Goal: Use online tool/utility: Utilize a website feature to perform a specific function

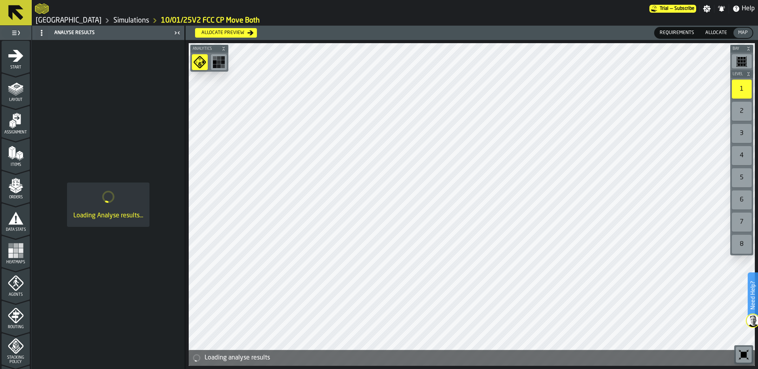
scroll to position [256, 0]
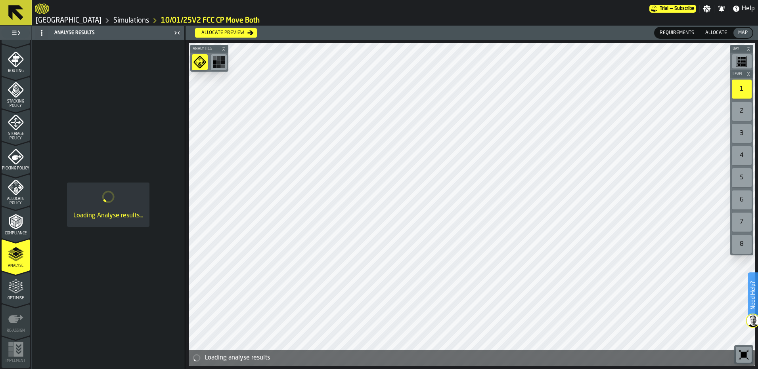
click at [113, 20] on link "Simulations" at bounding box center [131, 20] width 36 height 9
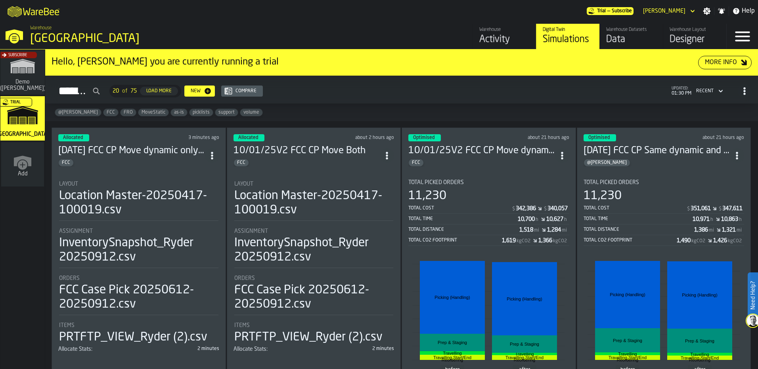
click at [478, 152] on h3 "10/01/25V2 FCC CP Move dynamic only smaller static" at bounding box center [481, 151] width 147 height 13
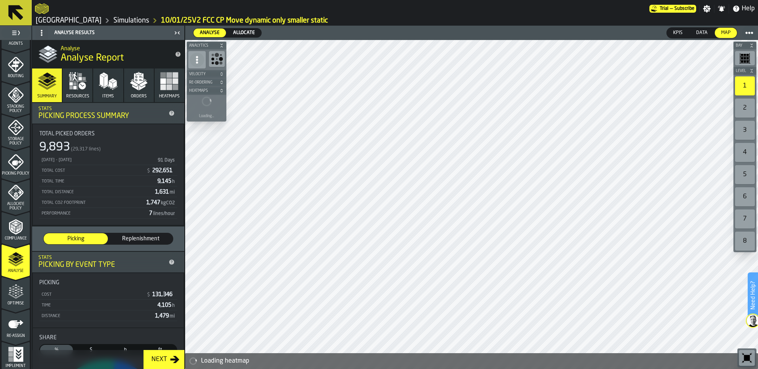
scroll to position [256, 0]
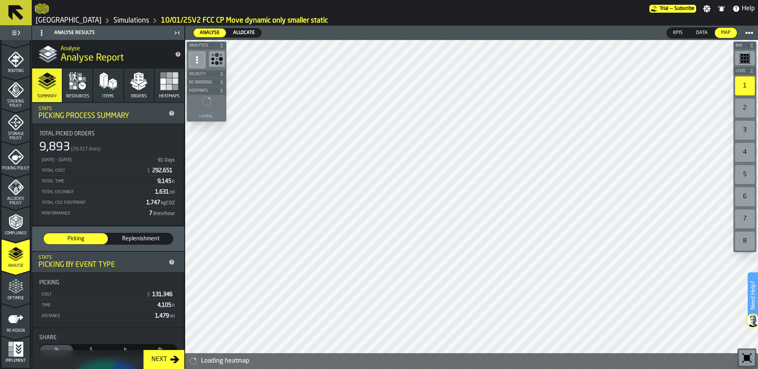
click at [9, 197] on span "Allocate Policy" at bounding box center [16, 201] width 28 height 9
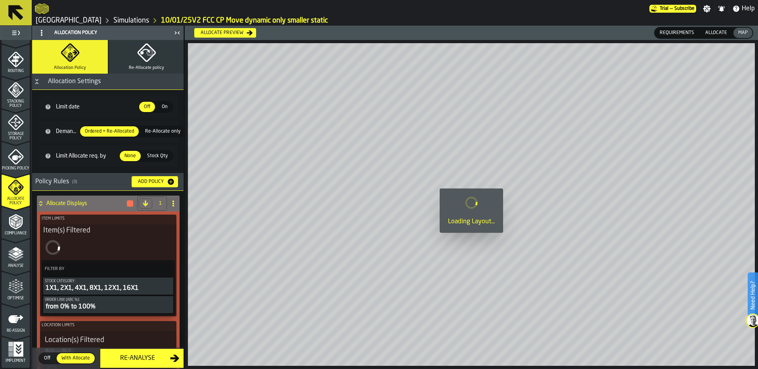
click at [721, 32] on span "Allocate" at bounding box center [716, 32] width 28 height 7
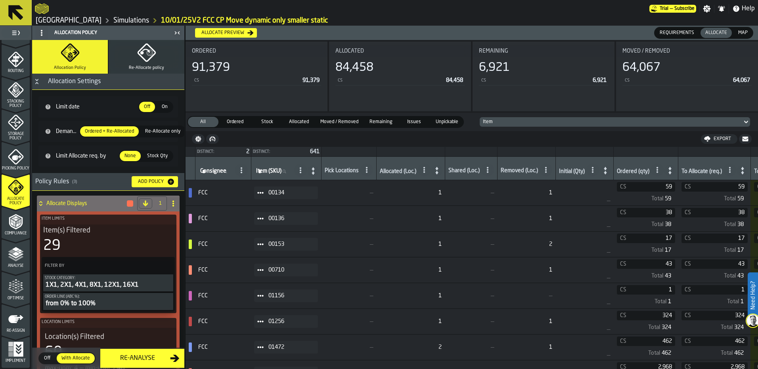
click at [440, 170] on icon at bounding box center [436, 170] width 11 height 11
click at [439, 171] on icon at bounding box center [436, 170] width 11 height 11
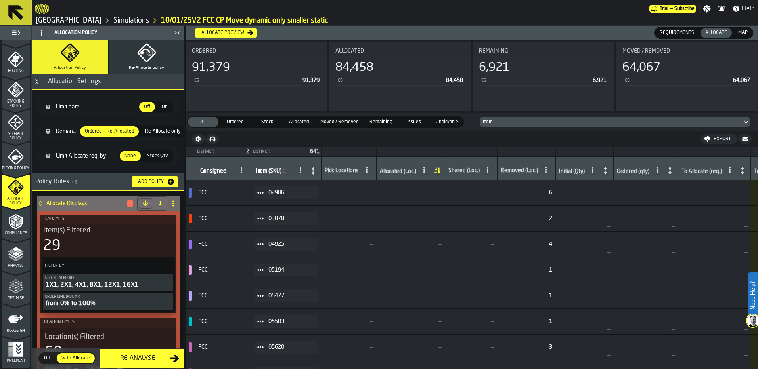
click at [440, 173] on icon at bounding box center [436, 170] width 11 height 11
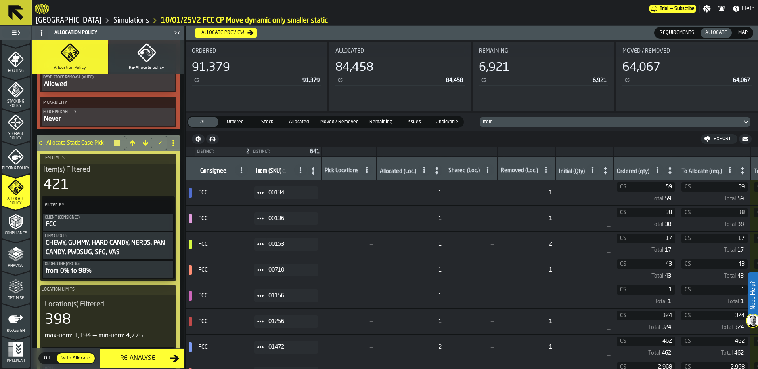
scroll to position [793, 0]
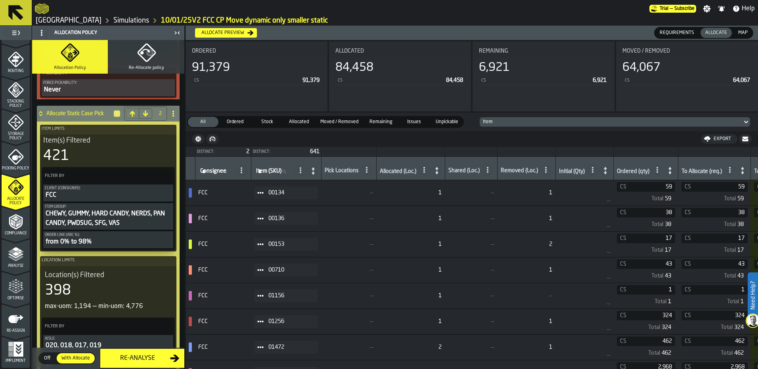
click at [75, 117] on h4 "Allocate Static Case Pick" at bounding box center [79, 114] width 67 height 6
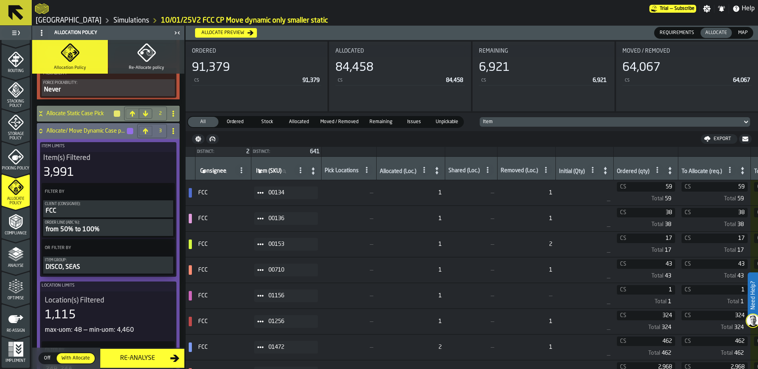
click at [75, 117] on h4 "Allocate Static Case Pick" at bounding box center [79, 114] width 67 height 6
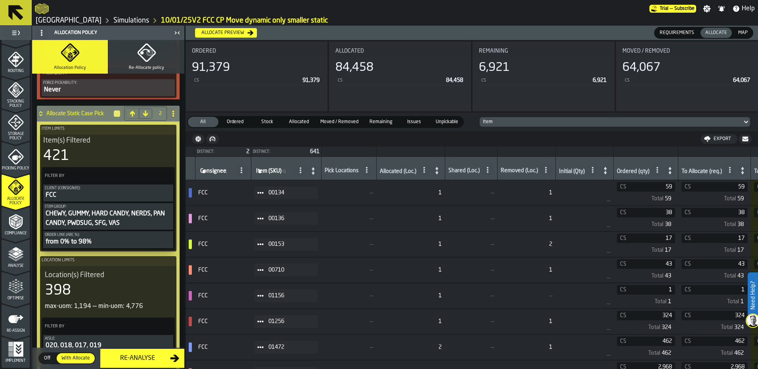
click at [86, 155] on div "421" at bounding box center [108, 156] width 130 height 16
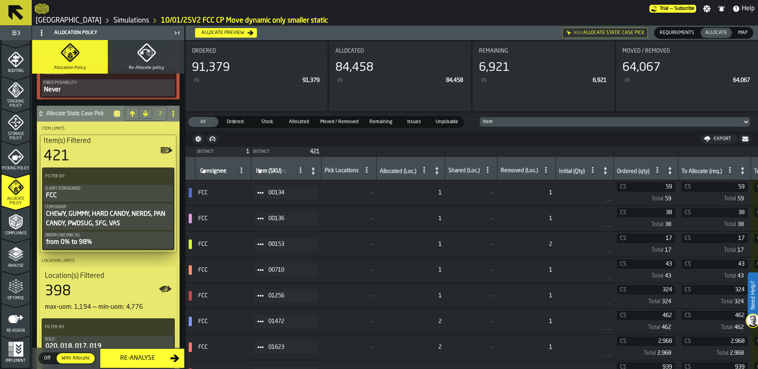
click at [437, 173] on icon at bounding box center [436, 170] width 11 height 11
click at [440, 176] on icon at bounding box center [436, 170] width 11 height 11
click at [439, 174] on icon at bounding box center [436, 170] width 11 height 11
click at [440, 173] on icon at bounding box center [436, 170] width 11 height 11
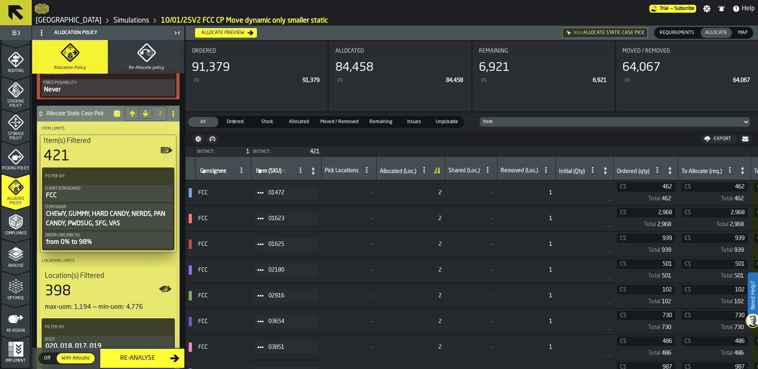
click at [672, 173] on icon at bounding box center [669, 171] width 3 height 8
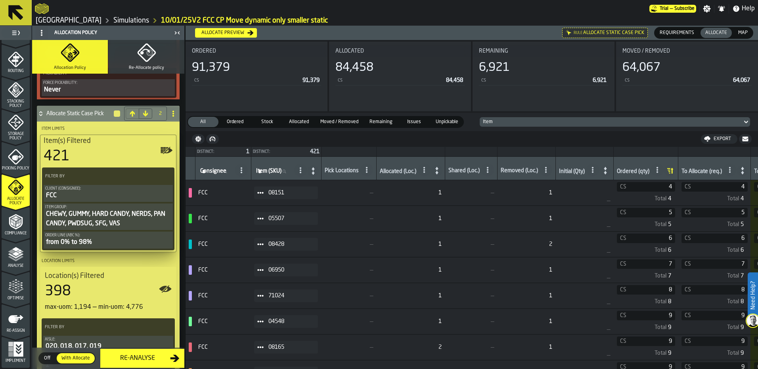
click at [675, 173] on icon at bounding box center [669, 170] width 11 height 11
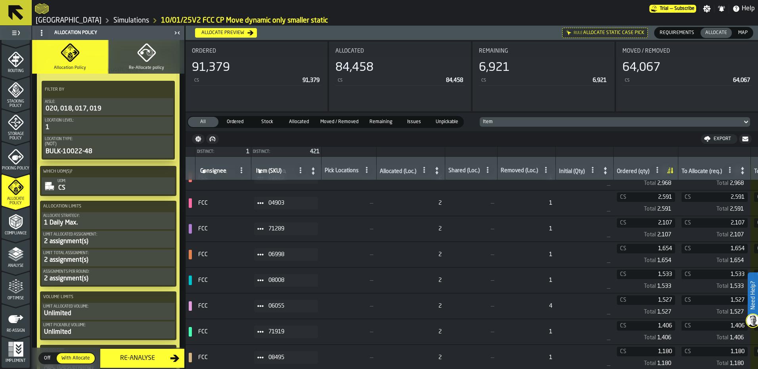
scroll to position [0, 0]
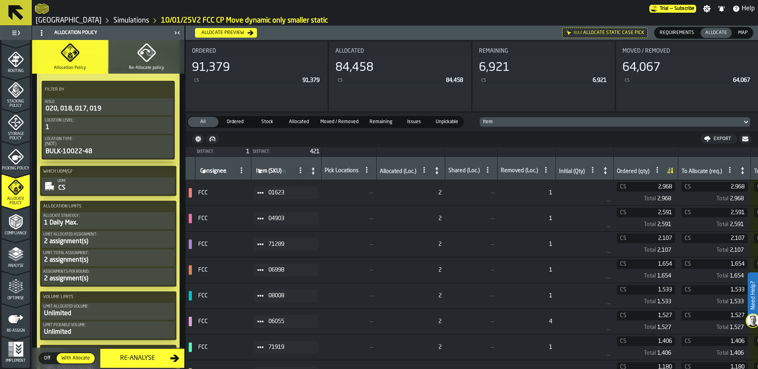
click at [438, 172] on icon at bounding box center [436, 170] width 11 height 11
click at [429, 341] on td "2" at bounding box center [410, 348] width 69 height 26
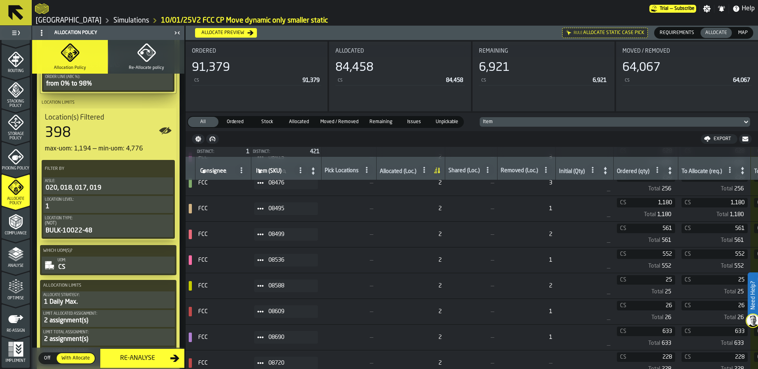
scroll to position [634, 0]
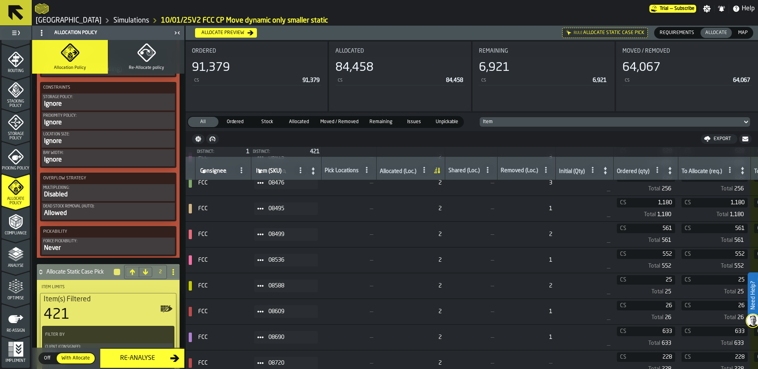
click at [96, 291] on label "Item Limits" at bounding box center [108, 287] width 136 height 8
click at [90, 275] on h4 "Allocate Static Case Pick" at bounding box center [79, 272] width 67 height 6
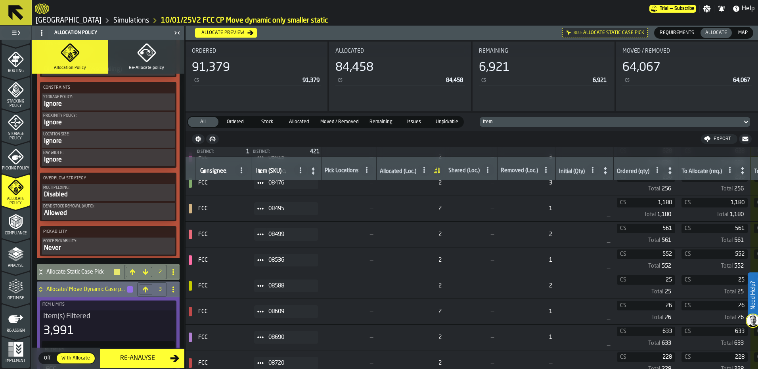
click at [88, 274] on h4 "Allocate Static Case Pick" at bounding box center [79, 272] width 67 height 6
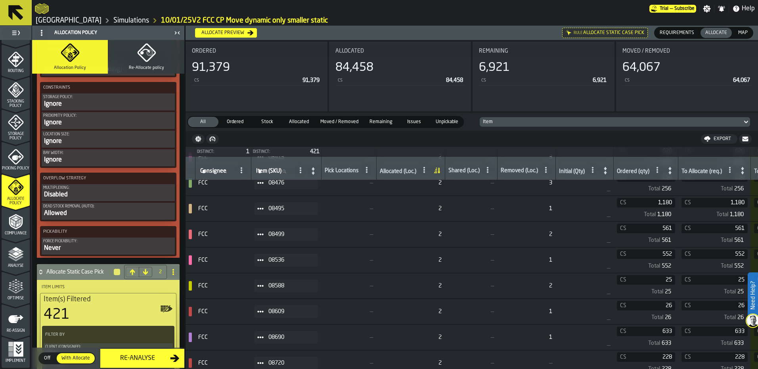
click at [259, 286] on circle at bounding box center [258, 286] width 2 height 2
click at [280, 325] on li "Show Items" at bounding box center [285, 329] width 58 height 15
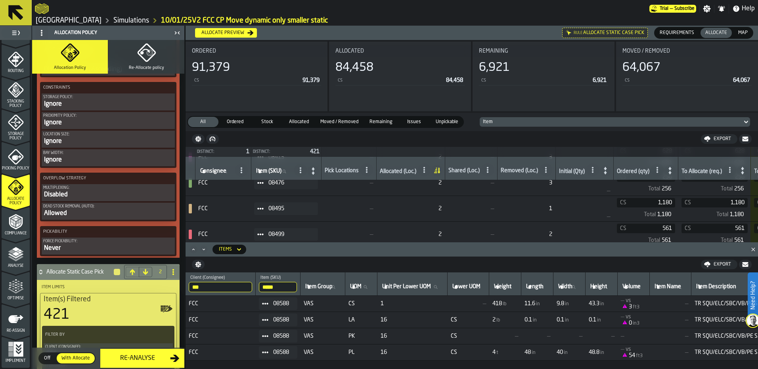
click at [752, 251] on icon "Close" at bounding box center [753, 250] width 8 height 8
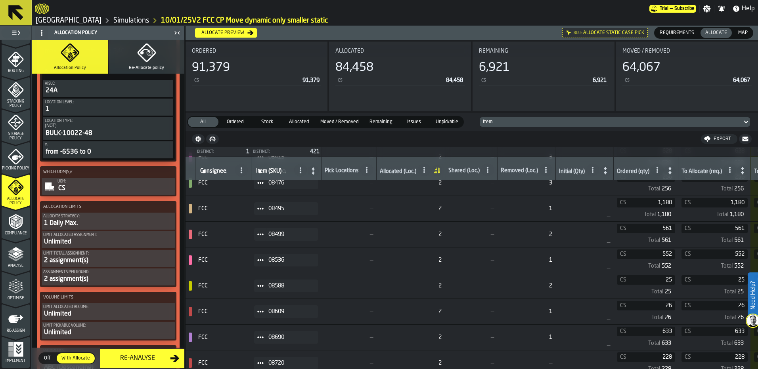
scroll to position [357, 0]
